Goal: Task Accomplishment & Management: Use online tool/utility

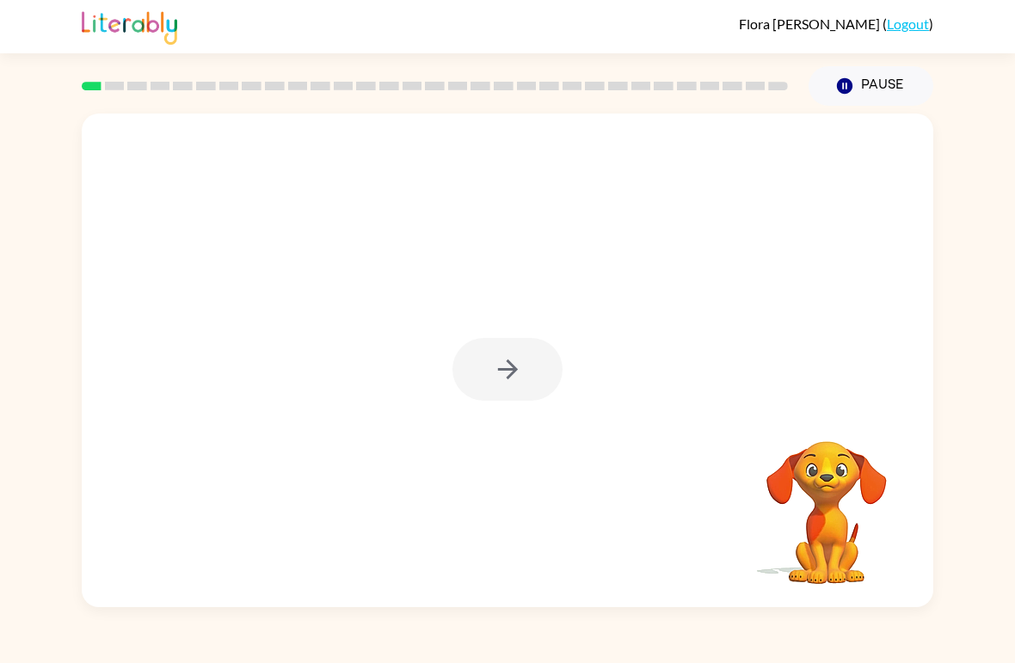
click at [507, 366] on div at bounding box center [507, 369] width 110 height 63
click at [530, 390] on button "button" at bounding box center [507, 369] width 110 height 63
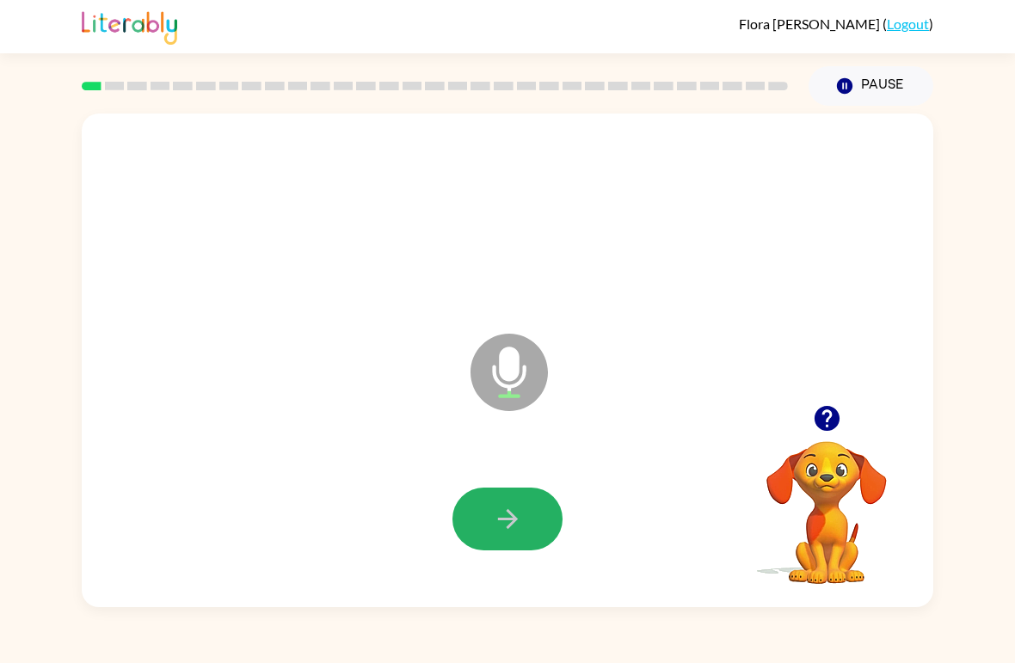
click at [531, 518] on button "button" at bounding box center [507, 519] width 110 height 63
click at [527, 514] on button "button" at bounding box center [507, 519] width 110 height 63
click at [499, 516] on icon "button" at bounding box center [508, 519] width 30 height 30
click at [519, 509] on icon "button" at bounding box center [508, 519] width 30 height 30
click at [547, 513] on button "button" at bounding box center [507, 519] width 110 height 63
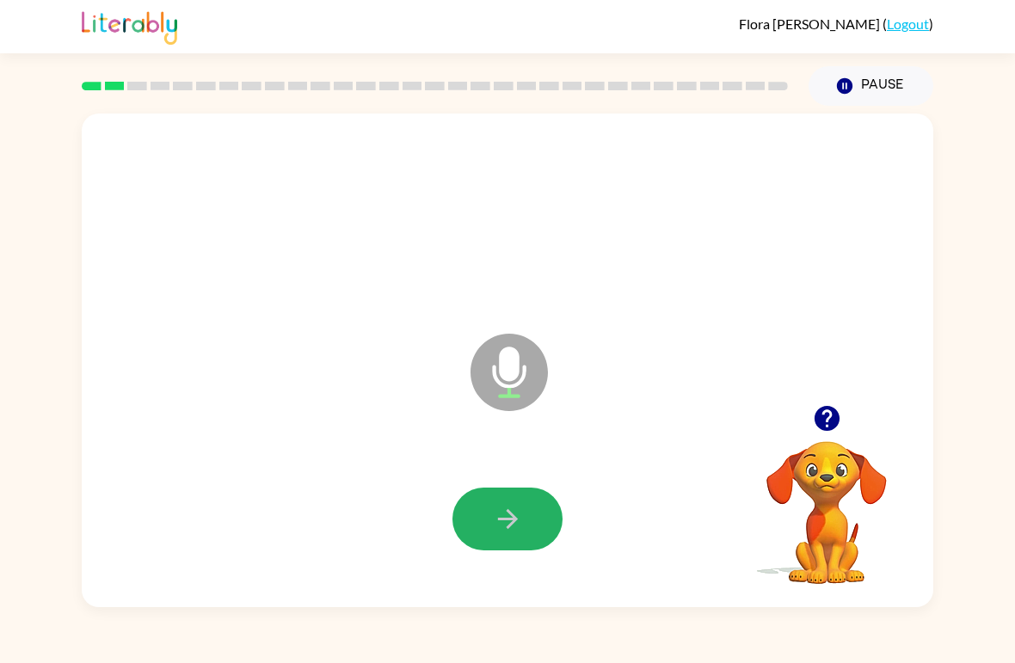
click at [538, 512] on button "button" at bounding box center [507, 519] width 110 height 63
click at [523, 529] on button "button" at bounding box center [507, 519] width 110 height 63
click at [539, 501] on button "button" at bounding box center [507, 519] width 110 height 63
click at [529, 505] on button "button" at bounding box center [507, 519] width 110 height 63
click at [526, 515] on button "button" at bounding box center [507, 519] width 110 height 63
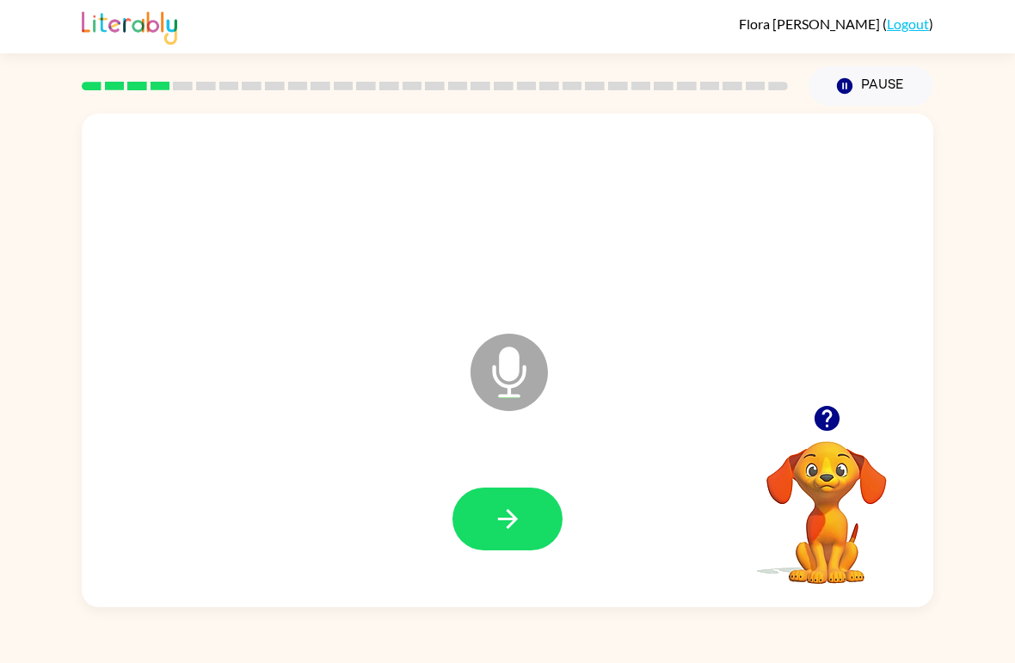
click at [526, 496] on button "button" at bounding box center [507, 519] width 110 height 63
click at [522, 517] on icon "button" at bounding box center [508, 519] width 30 height 30
click at [513, 524] on icon "button" at bounding box center [507, 519] width 20 height 20
click at [513, 519] on icon "button" at bounding box center [508, 519] width 30 height 30
click at [526, 499] on button "button" at bounding box center [507, 519] width 110 height 63
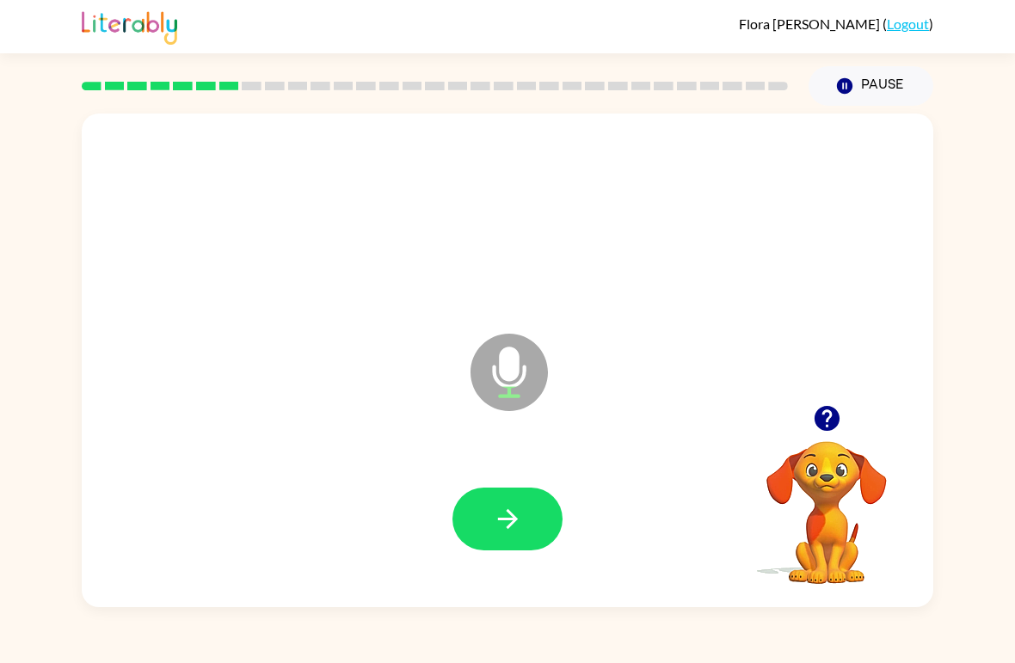
click at [514, 534] on icon "button" at bounding box center [508, 519] width 30 height 30
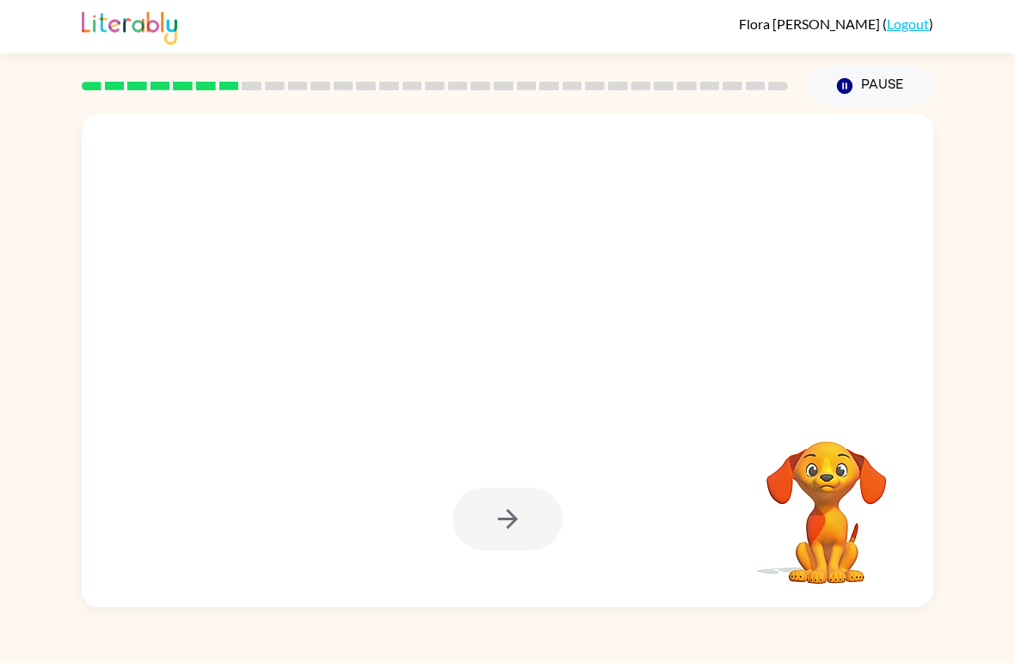
click at [494, 518] on div at bounding box center [507, 519] width 110 height 63
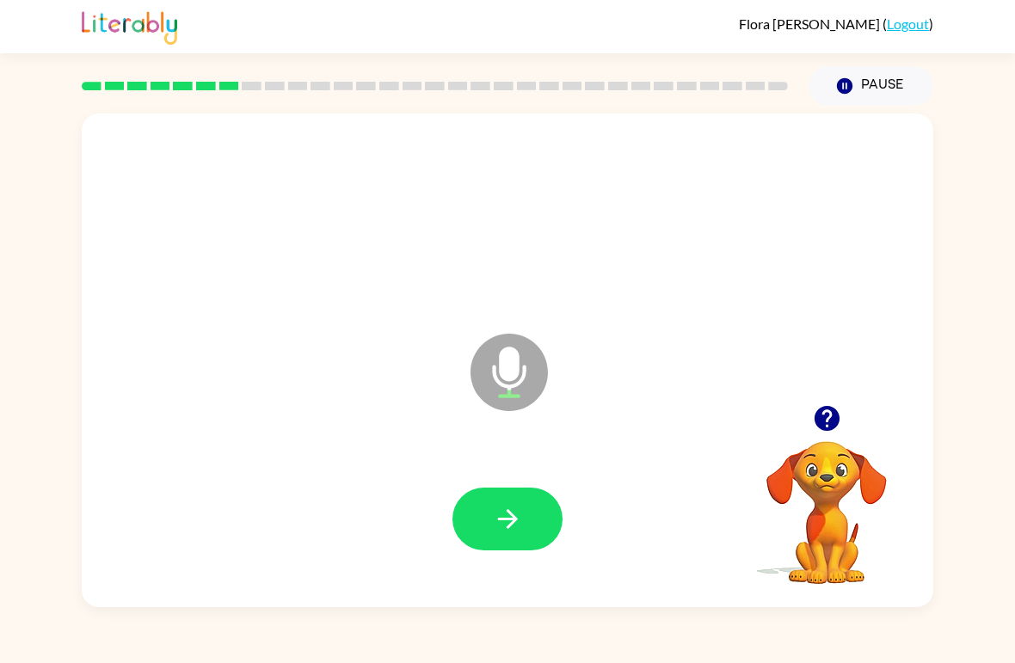
click at [522, 482] on div at bounding box center [507, 520] width 817 height 142
click at [510, 518] on icon "button" at bounding box center [508, 519] width 30 height 30
click at [504, 531] on icon "button" at bounding box center [508, 519] width 30 height 30
click at [526, 484] on div at bounding box center [507, 520] width 817 height 142
click at [508, 541] on button "button" at bounding box center [507, 519] width 110 height 63
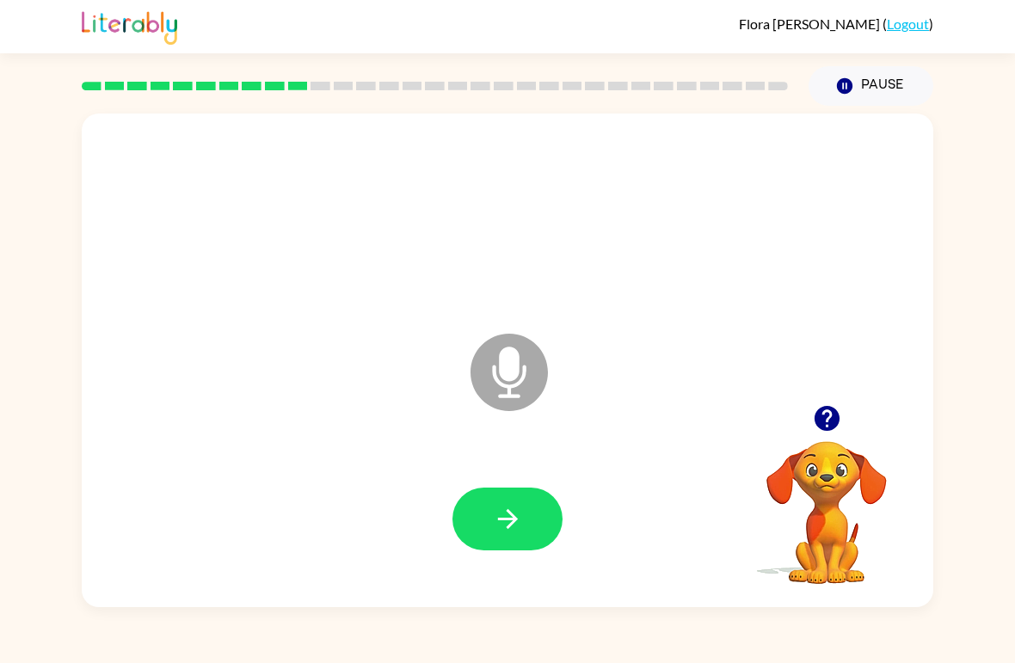
click at [840, 383] on div "Microphone The Microphone is here when it is your turn to talk" at bounding box center [507, 361] width 851 height 494
click at [816, 426] on icon "button" at bounding box center [826, 418] width 25 height 25
click at [525, 509] on button "button" at bounding box center [507, 519] width 110 height 63
click at [830, 410] on icon "button" at bounding box center [826, 418] width 25 height 25
click at [550, 525] on button "button" at bounding box center [507, 519] width 110 height 63
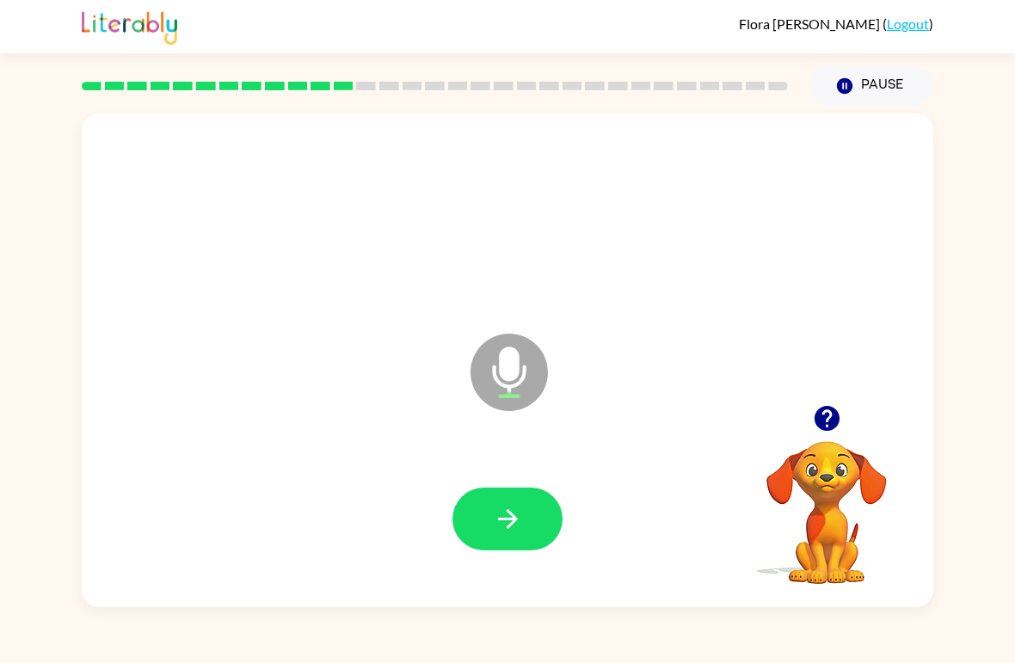
click at [525, 509] on button "button" at bounding box center [507, 519] width 110 height 63
click at [538, 494] on button "button" at bounding box center [507, 519] width 110 height 63
click at [508, 498] on button "button" at bounding box center [507, 519] width 110 height 63
click at [520, 513] on icon "button" at bounding box center [508, 519] width 30 height 30
click at [524, 509] on button "button" at bounding box center [507, 519] width 110 height 63
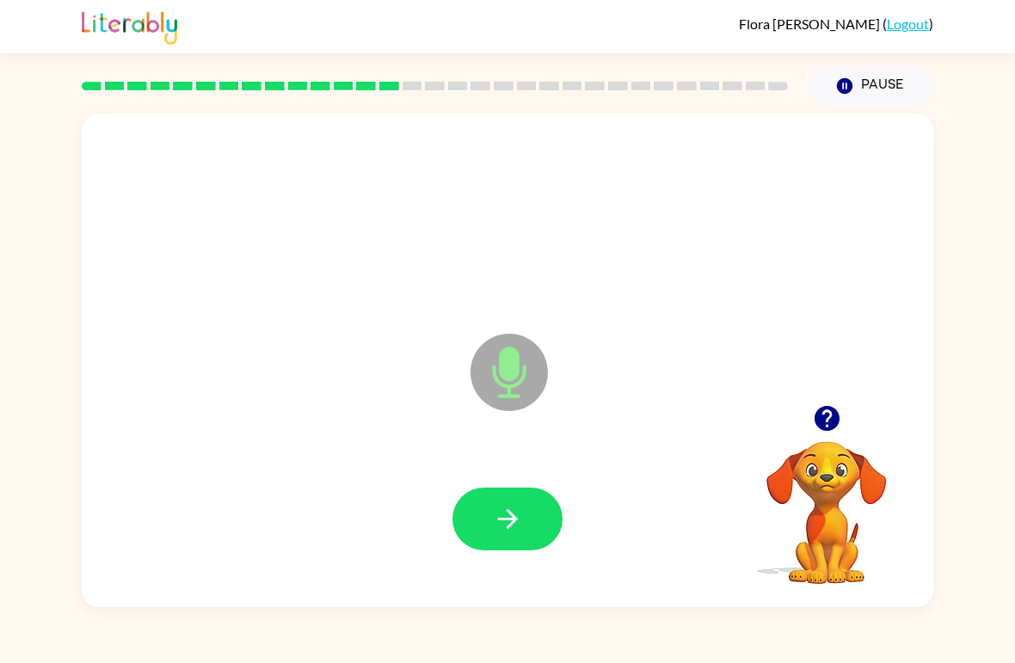
click at [501, 528] on icon "button" at bounding box center [508, 519] width 30 height 30
click at [537, 507] on button "button" at bounding box center [507, 519] width 110 height 63
click at [513, 496] on button "button" at bounding box center [507, 519] width 110 height 63
click at [504, 529] on icon "button" at bounding box center [508, 519] width 30 height 30
click at [522, 520] on icon "button" at bounding box center [508, 519] width 30 height 30
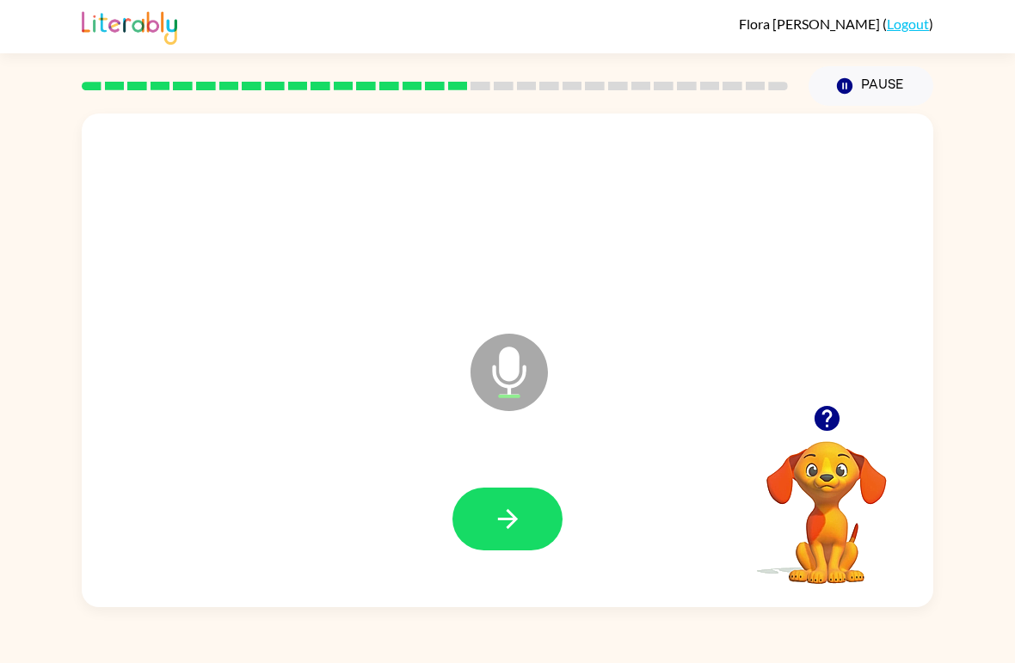
click at [497, 526] on icon "button" at bounding box center [508, 519] width 30 height 30
click at [524, 501] on button "button" at bounding box center [507, 519] width 110 height 63
click at [521, 526] on icon "button" at bounding box center [508, 519] width 30 height 30
click at [526, 526] on button "button" at bounding box center [507, 519] width 110 height 63
click at [537, 519] on button "button" at bounding box center [507, 519] width 110 height 63
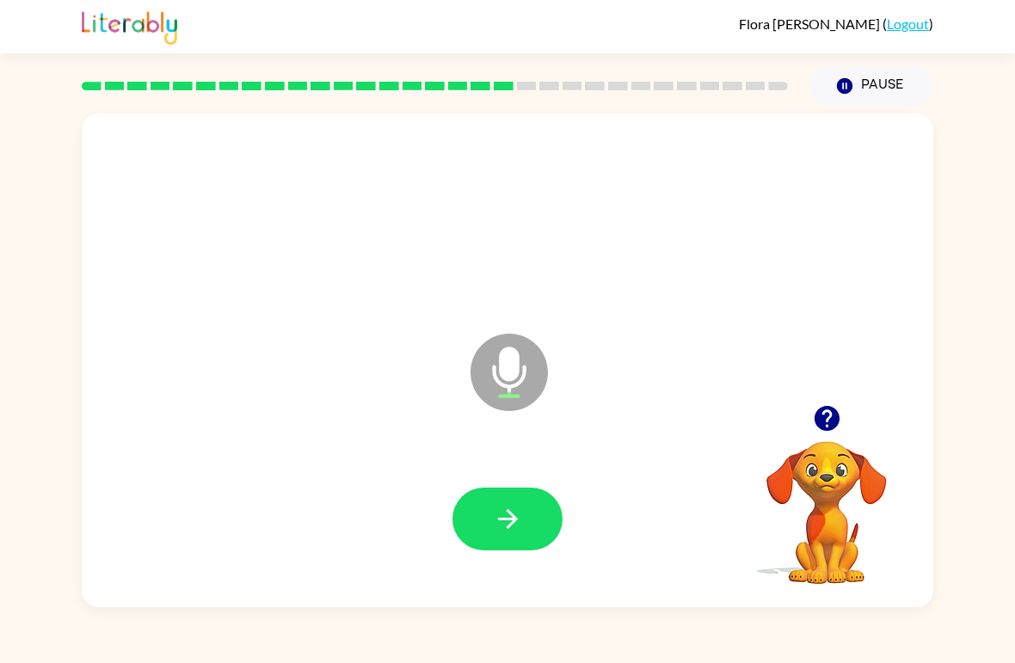
click at [521, 518] on icon "button" at bounding box center [508, 519] width 30 height 30
click at [525, 513] on button "button" at bounding box center [507, 519] width 110 height 63
click at [499, 520] on icon "button" at bounding box center [507, 519] width 20 height 20
click at [520, 536] on button "button" at bounding box center [507, 519] width 110 height 63
click at [520, 520] on icon "button" at bounding box center [508, 519] width 30 height 30
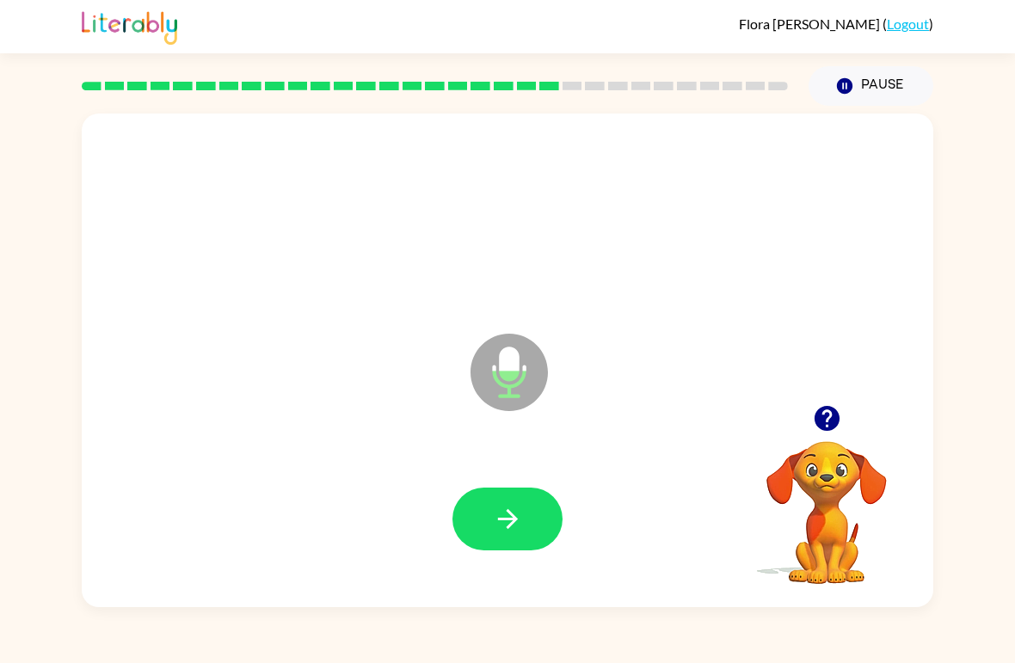
click at [524, 511] on button "button" at bounding box center [507, 519] width 110 height 63
click at [525, 525] on button "button" at bounding box center [507, 519] width 110 height 63
click at [513, 531] on icon "button" at bounding box center [508, 519] width 30 height 30
click at [505, 517] on icon "button" at bounding box center [508, 519] width 30 height 30
click at [508, 518] on icon "button" at bounding box center [508, 519] width 30 height 30
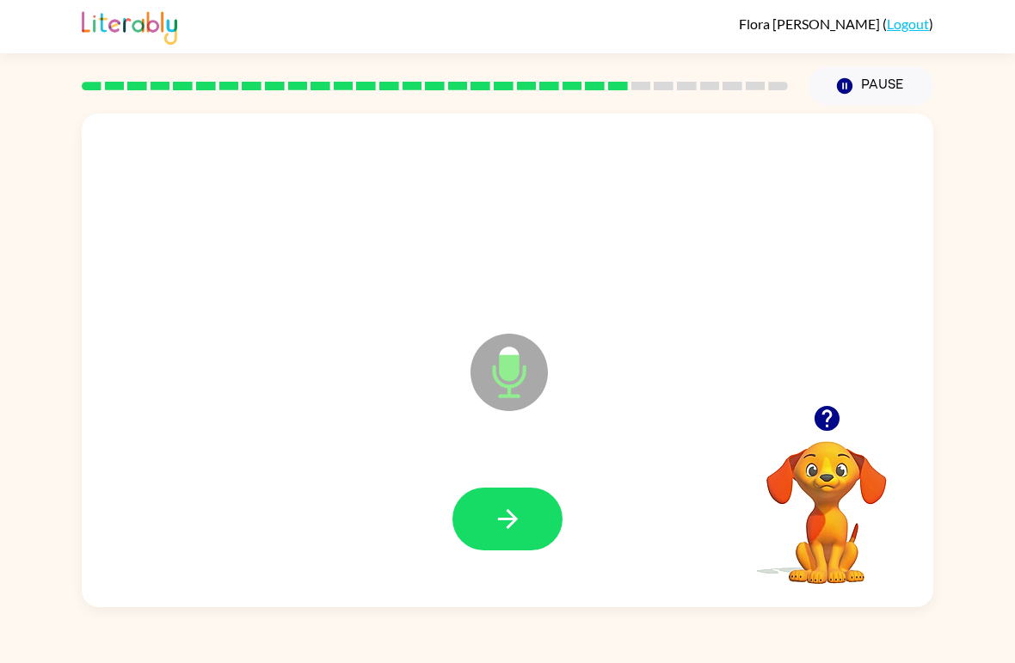
click at [513, 521] on icon "button" at bounding box center [507, 519] width 20 height 20
click at [507, 520] on icon "button" at bounding box center [507, 519] width 20 height 20
click at [513, 516] on icon "button" at bounding box center [507, 519] width 20 height 20
click at [515, 527] on icon "button" at bounding box center [508, 519] width 30 height 30
click at [533, 512] on button "button" at bounding box center [507, 519] width 110 height 63
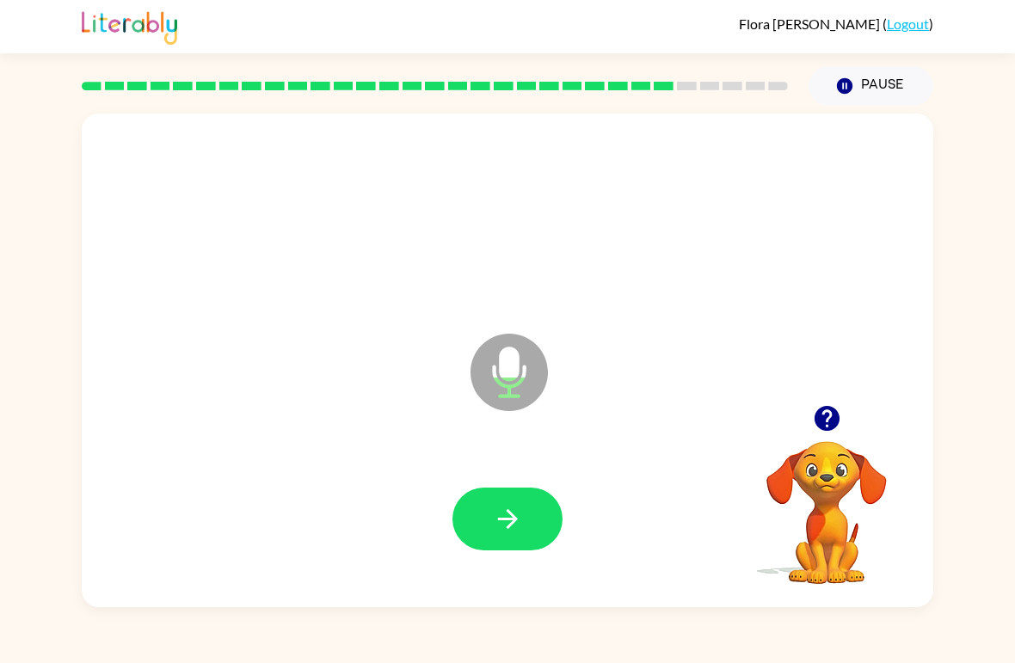
click at [537, 530] on button "button" at bounding box center [507, 519] width 110 height 63
click at [527, 520] on button "button" at bounding box center [507, 519] width 110 height 63
click at [525, 507] on button "button" at bounding box center [507, 519] width 110 height 63
click at [525, 513] on button "button" at bounding box center [507, 519] width 110 height 63
click at [526, 514] on button "button" at bounding box center [507, 519] width 110 height 63
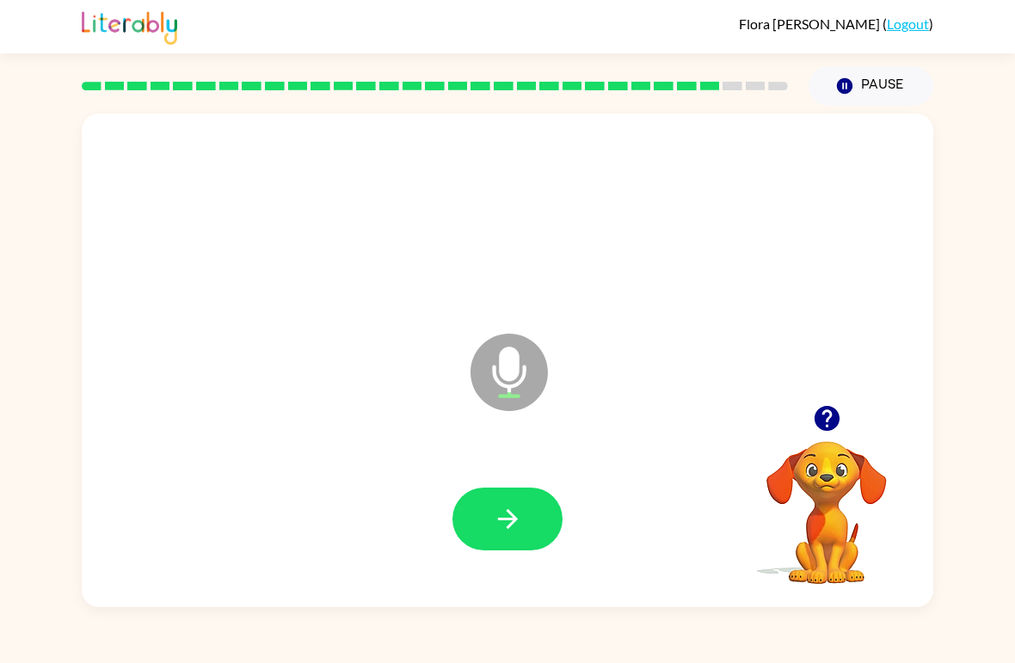
click at [522, 526] on icon "button" at bounding box center [508, 519] width 30 height 30
click at [487, 519] on button "button" at bounding box center [507, 519] width 110 height 63
click at [509, 531] on icon "button" at bounding box center [508, 519] width 30 height 30
click at [512, 523] on icon "button" at bounding box center [507, 519] width 20 height 20
click at [520, 527] on icon "button" at bounding box center [508, 519] width 30 height 30
